Goal: Transaction & Acquisition: Download file/media

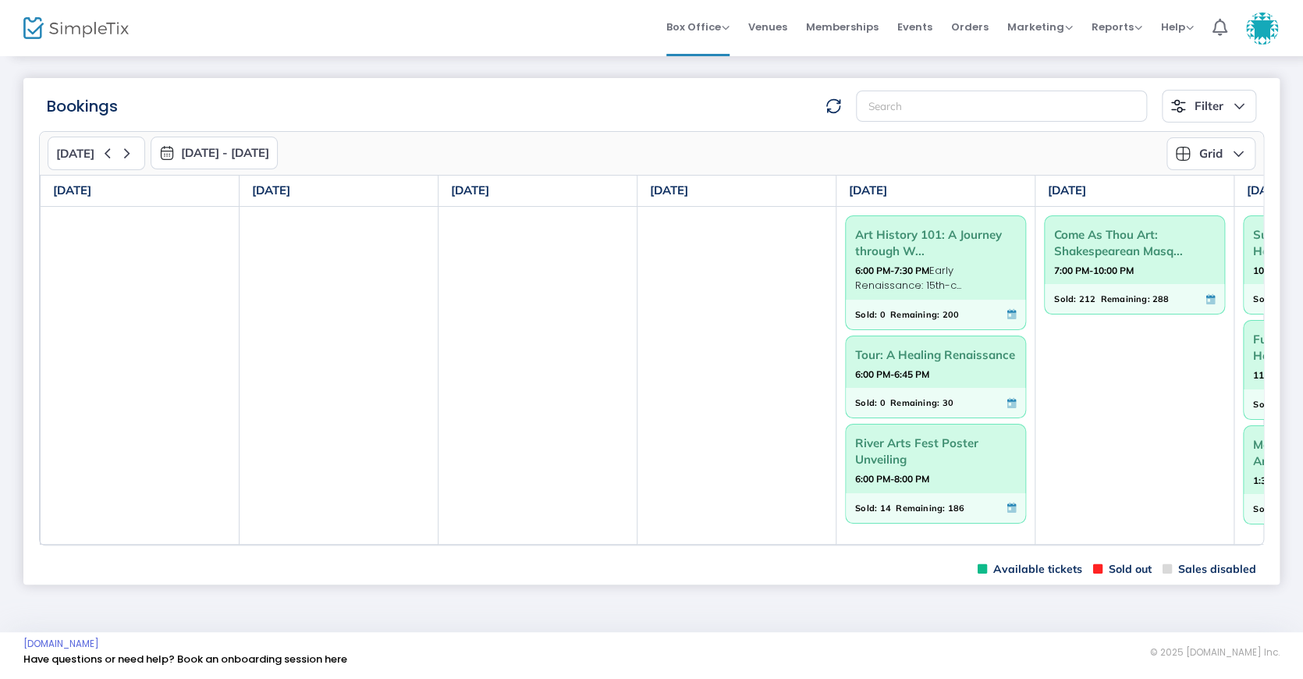
click at [10, 20] on m-brand at bounding box center [99, 28] width 199 height 56
click at [66, 23] on img at bounding box center [75, 28] width 105 height 23
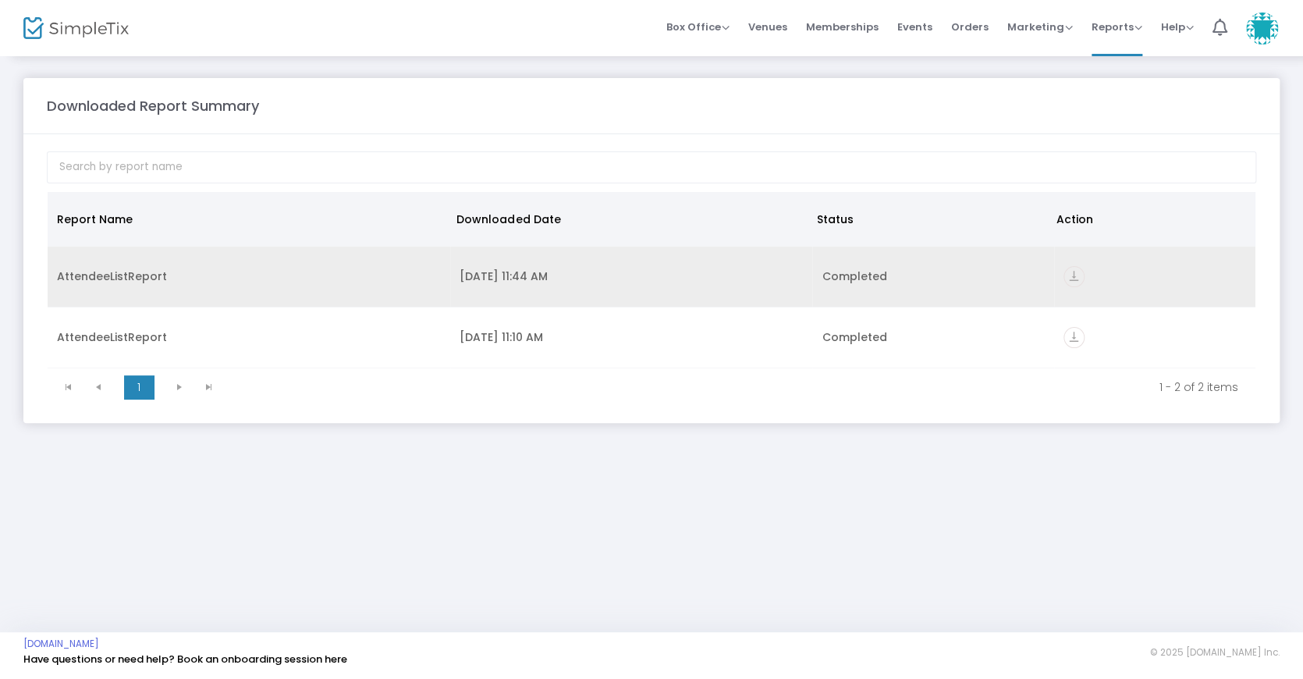
click at [1072, 275] on icon "vertical_align_bottom" at bounding box center [1074, 276] width 21 height 21
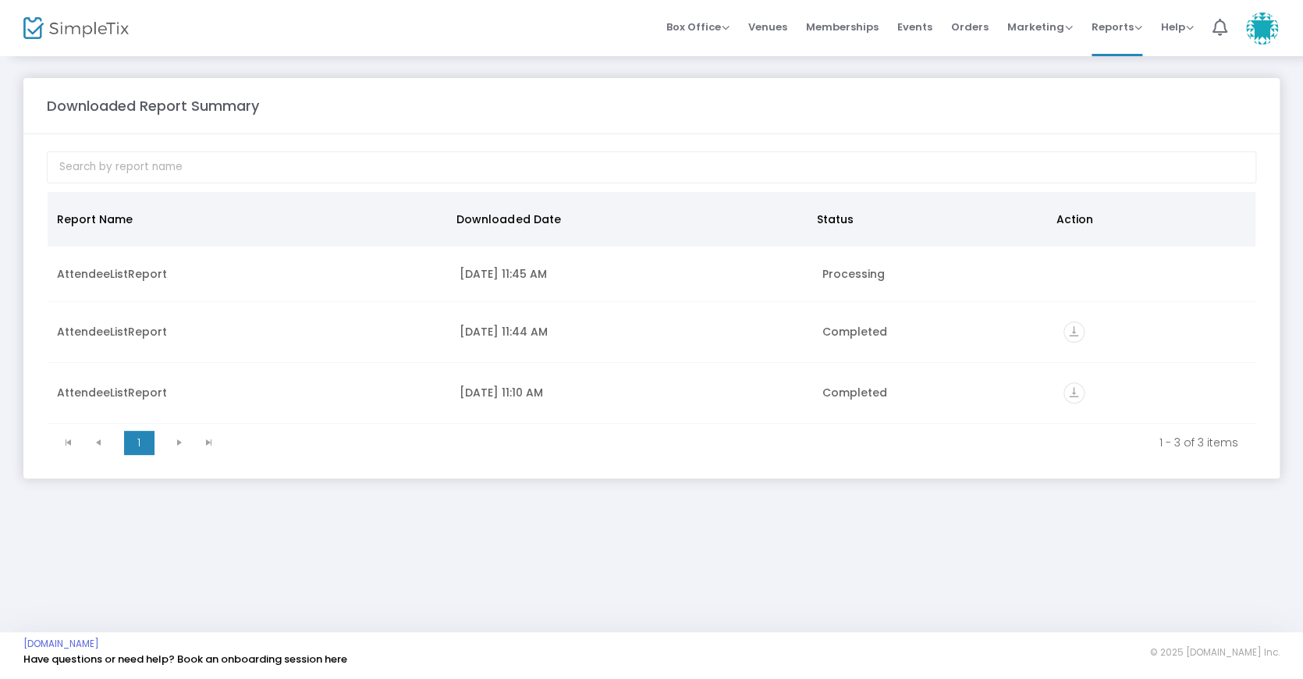
click at [823, 523] on div "Downloaded Report Summary Report Name Downloaded Date Status Action AttendeeLis…" at bounding box center [651, 344] width 1303 height 578
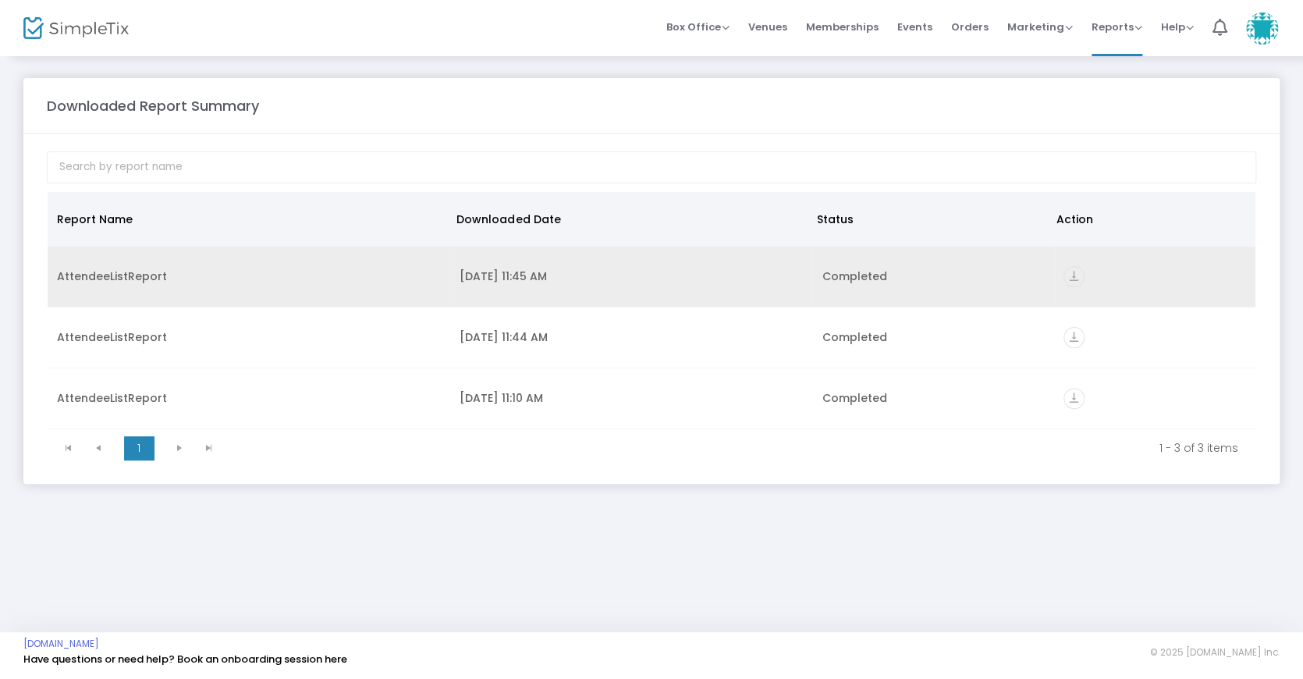
click at [1075, 279] on icon "vertical_align_bottom" at bounding box center [1074, 276] width 21 height 21
